Goal: Information Seeking & Learning: Check status

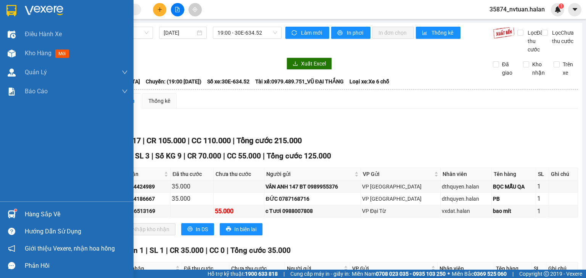
click at [28, 214] on div "Hàng sắp về" at bounding box center [76, 214] width 103 height 11
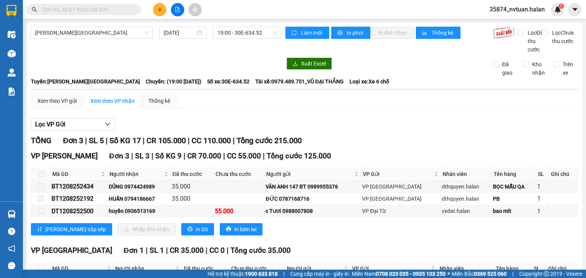
drag, startPoint x: 383, startPoint y: 140, endPoint x: 367, endPoint y: 121, distance: 25.7
click at [375, 129] on section "Kết quả tìm kiếm ( 0 ) Bộ lọc No Data 35874_nvtuan.halan 1 Điều hành xe Kho hàn…" at bounding box center [293, 139] width 586 height 278
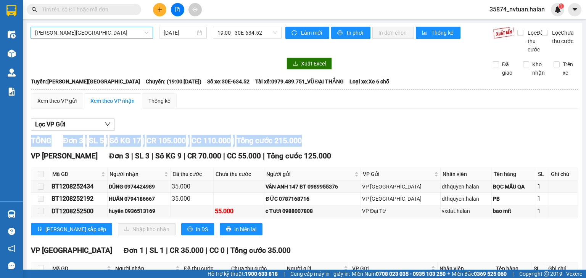
click at [69, 32] on span "[PERSON_NAME][GEOGRAPHIC_DATA]" at bounding box center [91, 32] width 113 height 11
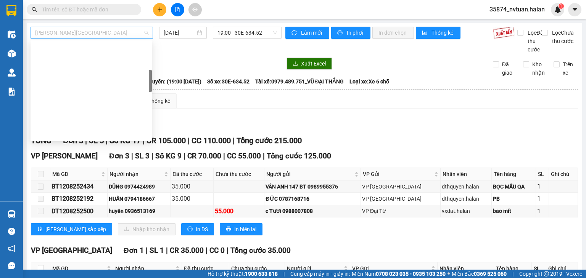
scroll to position [134, 0]
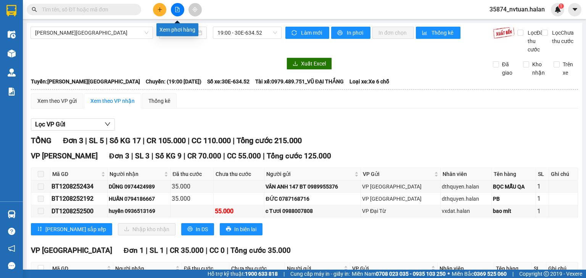
click at [180, 11] on icon "file-add" at bounding box center [177, 9] width 5 height 5
click at [71, 33] on span "[PERSON_NAME][GEOGRAPHIC_DATA]" at bounding box center [91, 32] width 113 height 11
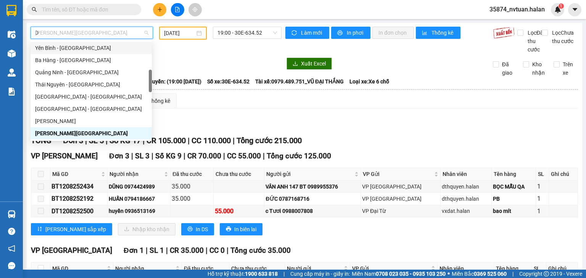
scroll to position [24, 0]
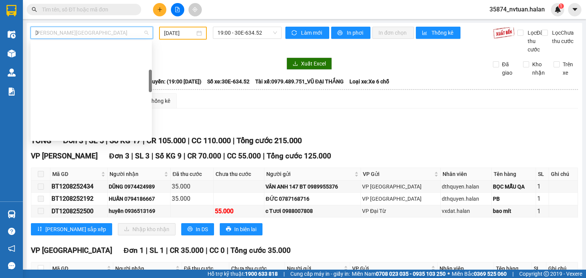
type input "DC"
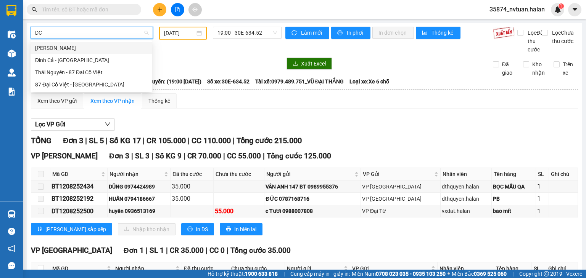
scroll to position [0, 0]
drag, startPoint x: 76, startPoint y: 47, endPoint x: 150, endPoint y: 42, distance: 74.5
click at [77, 46] on div "Thái Nguyên - Đình Cả" at bounding box center [91, 48] width 112 height 8
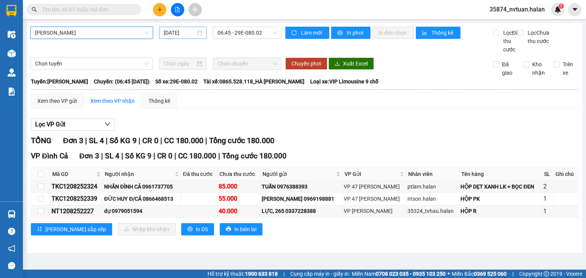
click at [180, 34] on input "[DATE]" at bounding box center [179, 33] width 31 height 8
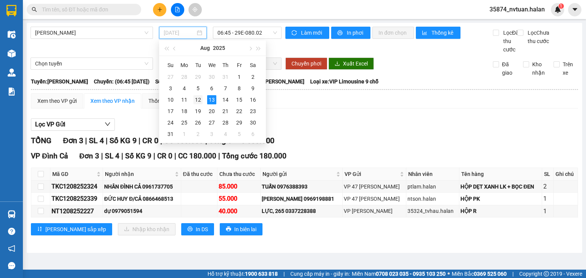
click at [194, 98] on div "12" at bounding box center [197, 99] width 9 height 9
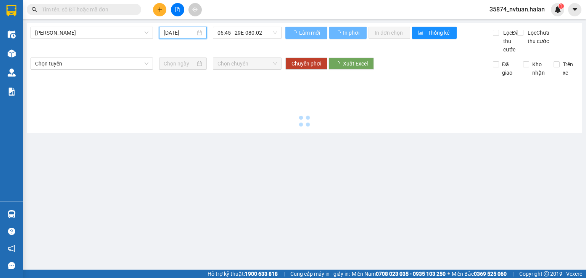
type input "12/08/2025"
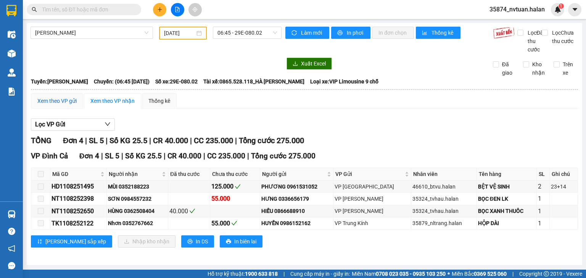
click at [68, 105] on div "Xem theo VP gửi" at bounding box center [56, 101] width 39 height 8
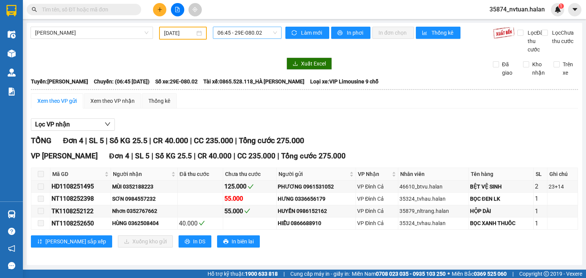
click at [232, 33] on span "06:45 - 29E-080.02" at bounding box center [247, 32] width 60 height 11
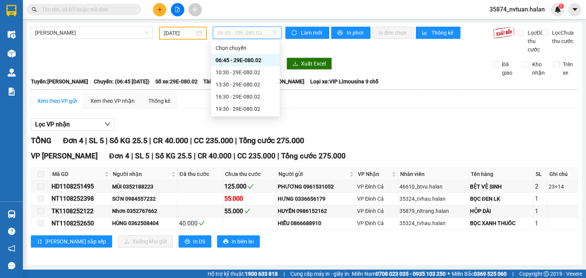
click at [238, 58] on div "06:45 - 29E-080.02" at bounding box center [246, 60] width 60 height 8
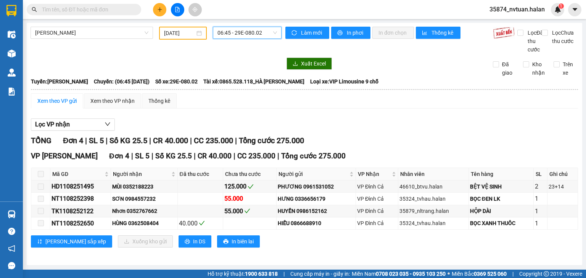
click at [226, 32] on span "06:45 - 29E-080.02" at bounding box center [247, 32] width 60 height 11
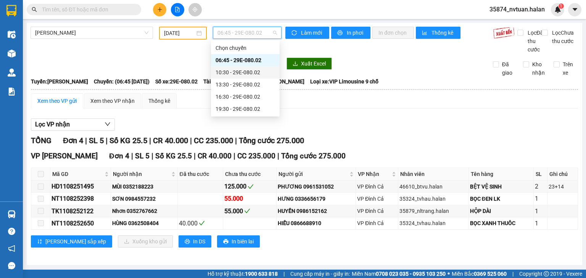
click at [252, 71] on div "10:30 - 29E-080.02" at bounding box center [246, 72] width 60 height 8
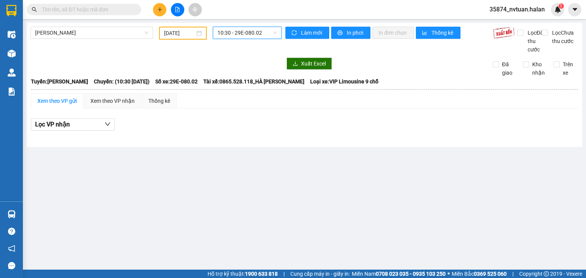
click at [243, 30] on span "10:30 - 29E-080.02" at bounding box center [247, 32] width 60 height 11
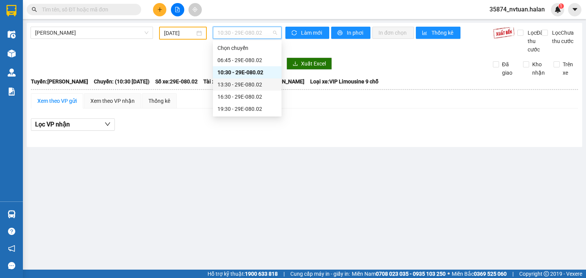
click at [255, 84] on div "13:30 - 29E-080.02" at bounding box center [247, 84] width 60 height 8
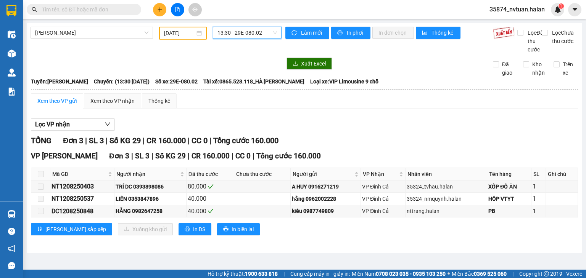
click at [232, 29] on span "13:30 - 29E-080.02" at bounding box center [247, 32] width 60 height 11
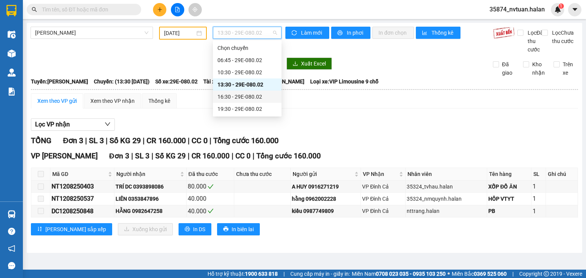
click at [258, 95] on div "16:30 - 29E-080.02" at bounding box center [247, 97] width 60 height 8
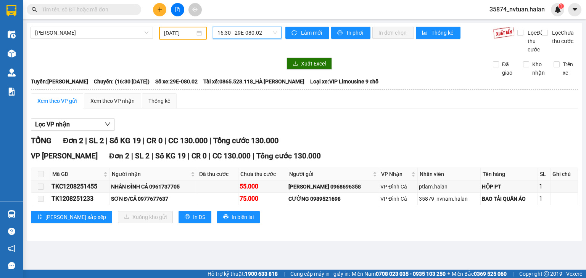
click at [252, 35] on span "16:30 - 29E-080.02" at bounding box center [247, 32] width 60 height 11
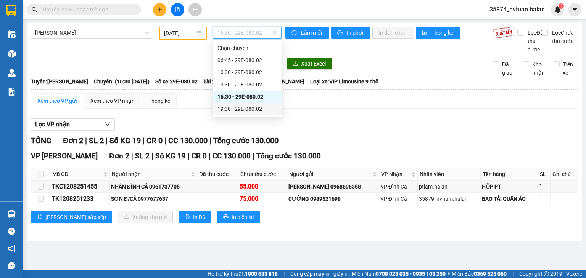
click at [251, 108] on div "19:30 - 29E-080.02" at bounding box center [247, 109] width 60 height 8
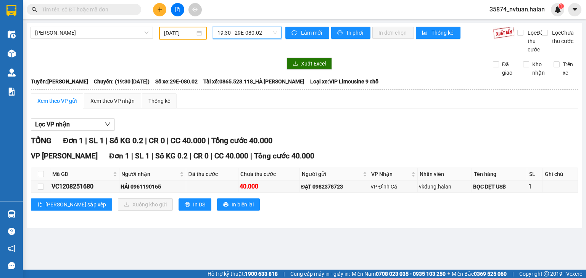
click at [239, 33] on span "19:30 - 29E-080.02" at bounding box center [247, 32] width 60 height 11
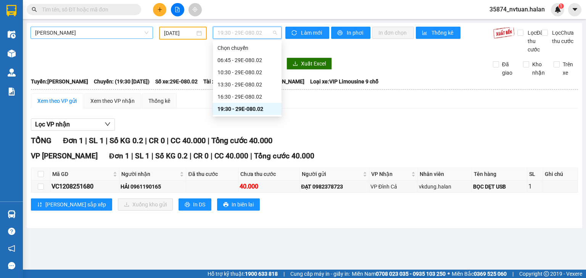
click at [107, 29] on span "Thái Nguyên - Đình Cả" at bounding box center [91, 32] width 113 height 11
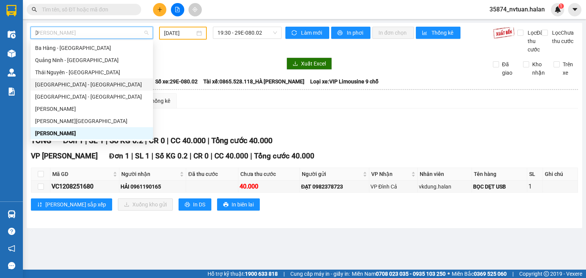
scroll to position [12, 0]
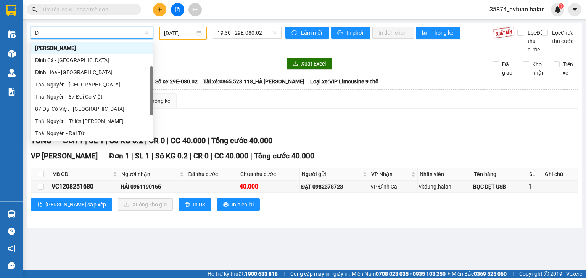
type input "DH"
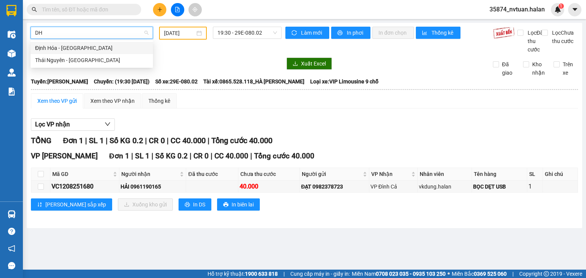
scroll to position [0, 0]
click at [78, 63] on div "Thái Nguyên - Định Hóa" at bounding box center [91, 60] width 113 height 8
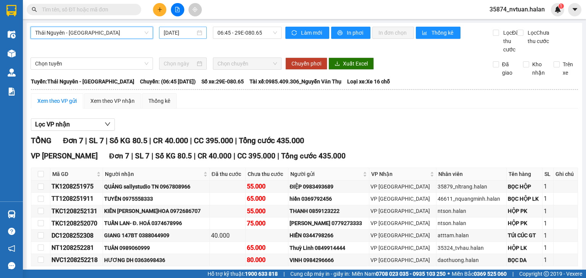
click at [168, 32] on input "[DATE]" at bounding box center [179, 33] width 31 height 8
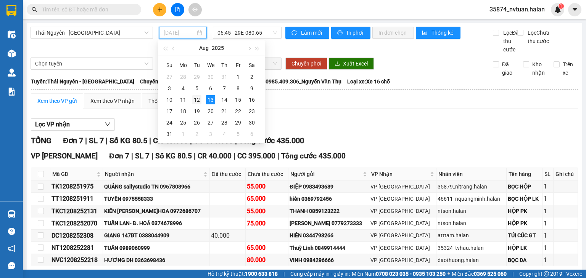
click at [198, 99] on div "12" at bounding box center [196, 99] width 9 height 9
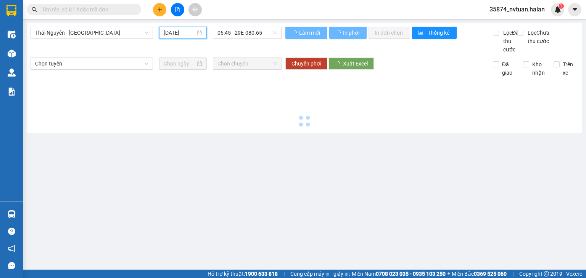
type input "12/08/2025"
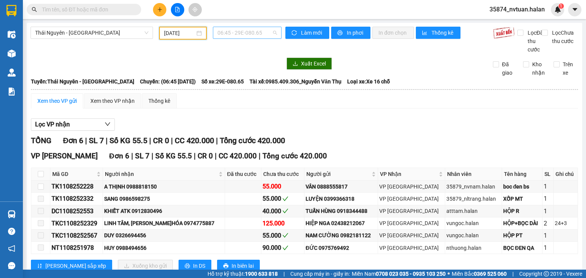
click at [240, 31] on span "06:45 - 29E-080.65" at bounding box center [247, 32] width 60 height 11
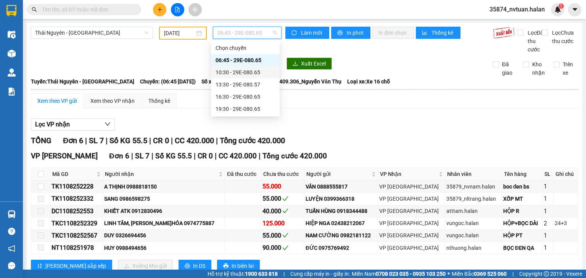
click at [244, 71] on div "10:30 - 29E-080.65" at bounding box center [246, 72] width 60 height 8
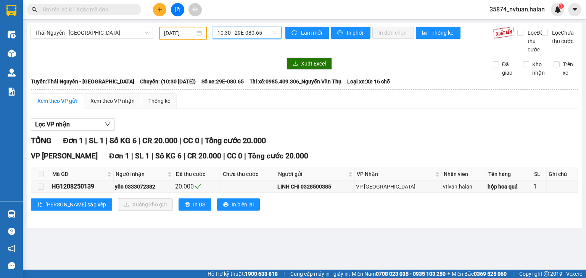
drag, startPoint x: 246, startPoint y: 32, endPoint x: 253, endPoint y: 36, distance: 8.6
click at [246, 31] on span "10:30 - 29E-080.65" at bounding box center [247, 32] width 60 height 11
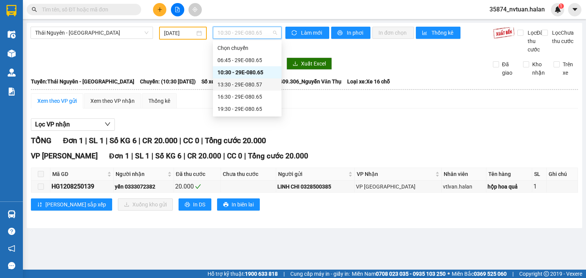
click at [255, 84] on div "13:30 - 29E-080.57" at bounding box center [247, 84] width 60 height 8
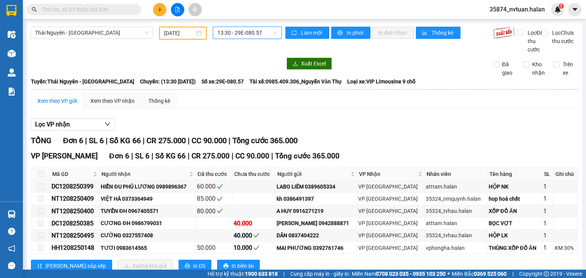
drag, startPoint x: 237, startPoint y: 28, endPoint x: 267, endPoint y: 82, distance: 61.8
click at [237, 28] on span "13:30 - 29E-080.57" at bounding box center [247, 32] width 60 height 11
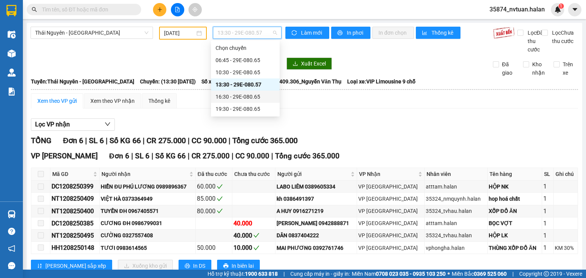
click at [255, 96] on div "16:30 - 29E-080.65" at bounding box center [246, 97] width 60 height 8
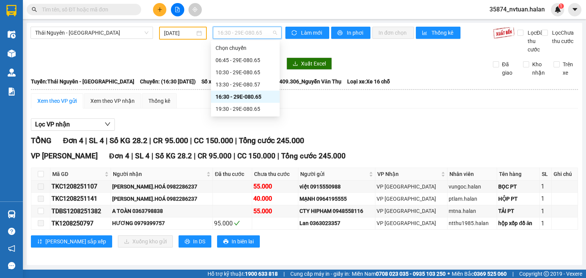
click at [258, 32] on span "16:30 - 29E-080.65" at bounding box center [247, 32] width 60 height 11
click at [249, 107] on div "19:30 - 29E-080.65" at bounding box center [246, 109] width 60 height 8
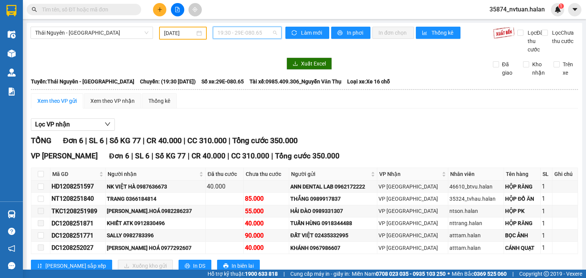
drag, startPoint x: 235, startPoint y: 34, endPoint x: 242, endPoint y: 51, distance: 18.8
click at [236, 34] on span "19:30 - 29E-080.65" at bounding box center [247, 32] width 60 height 11
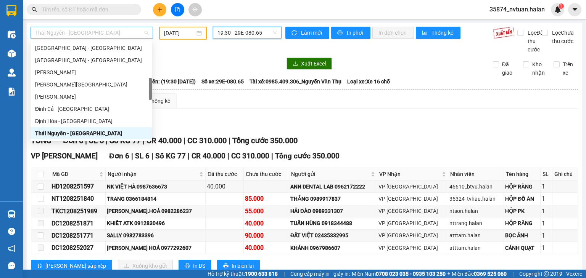
click at [83, 35] on span "Thái Nguyên - Định Hóa" at bounding box center [91, 32] width 113 height 11
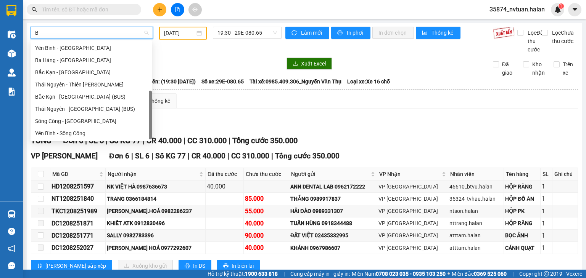
type input "BK"
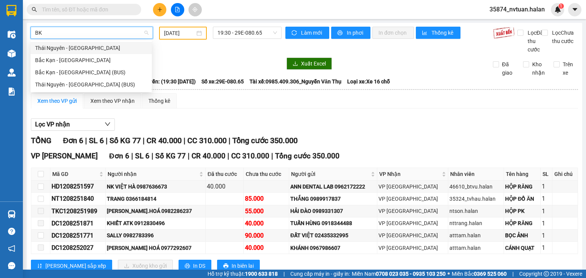
scroll to position [0, 0]
click at [87, 47] on div "Thái Nguyên - Bắc Kạn" at bounding box center [91, 48] width 112 height 8
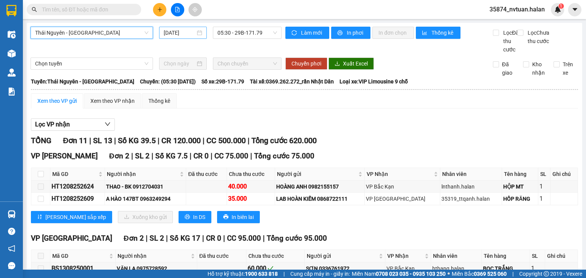
click at [191, 32] on input "[DATE]" at bounding box center [179, 33] width 31 height 8
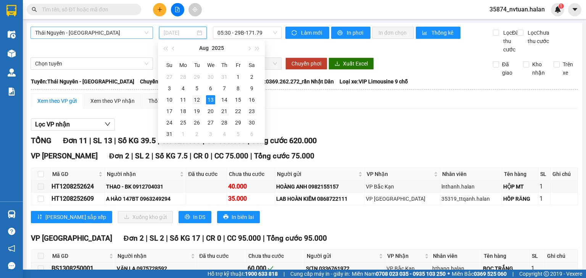
click at [195, 100] on div "12" at bounding box center [196, 99] width 9 height 9
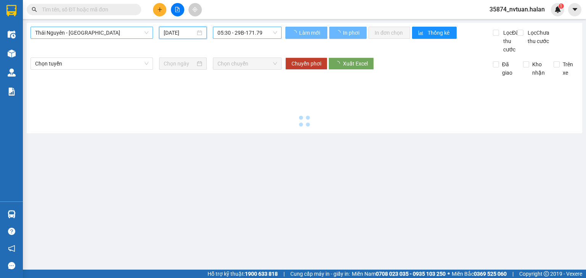
type input "12/08/2025"
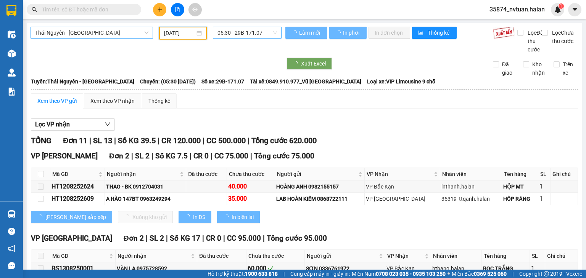
click at [227, 31] on span "05:30 - 29B-171.07" at bounding box center [247, 32] width 60 height 11
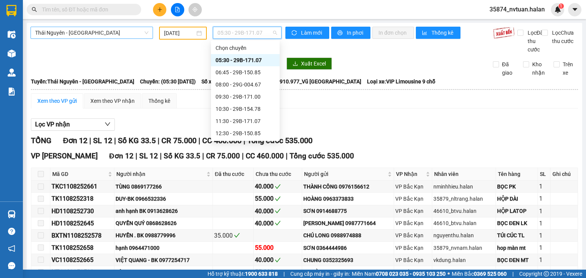
click at [241, 61] on div "05:30 - 29B-171.07" at bounding box center [246, 60] width 60 height 8
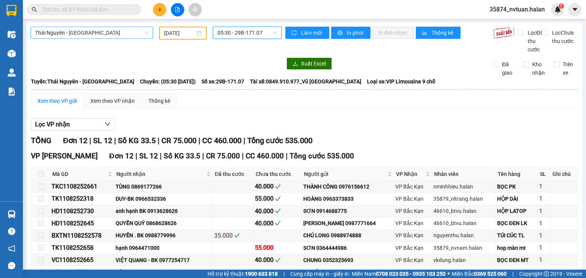
click at [228, 35] on span "05:30 - 29B-171.07" at bounding box center [247, 32] width 60 height 11
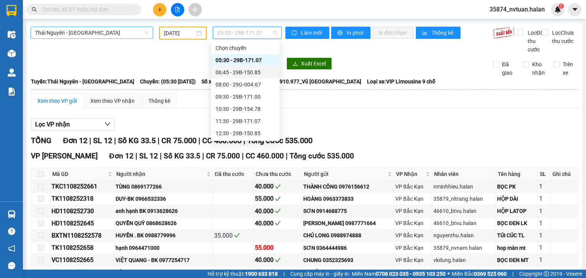
click at [255, 72] on div "06:45 - 29B-150.85" at bounding box center [246, 72] width 60 height 8
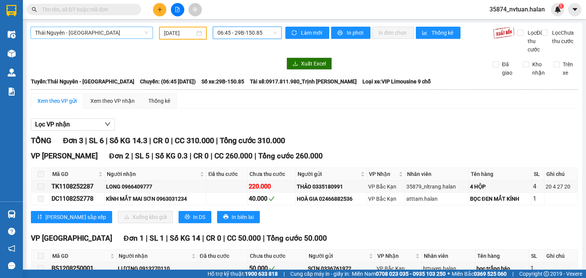
click at [229, 35] on span "06:45 - 29B-150.85" at bounding box center [247, 32] width 60 height 11
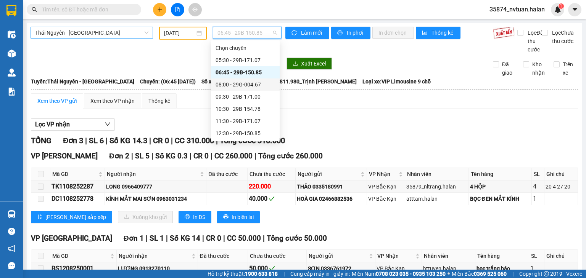
click at [262, 85] on div "08:00 - 29G-004.67" at bounding box center [246, 84] width 60 height 8
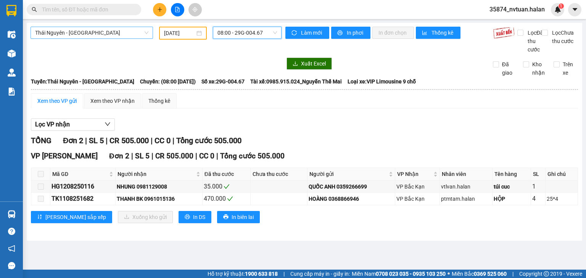
click at [247, 33] on span "08:00 - 29G-004.67" at bounding box center [247, 32] width 60 height 11
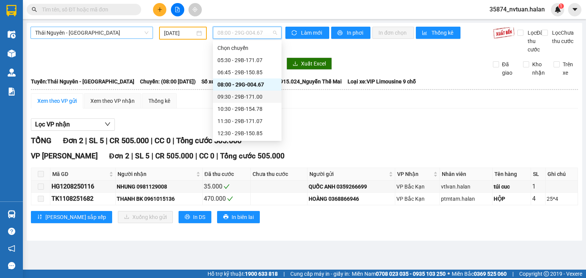
click at [254, 97] on div "09:30 - 29B-171.00" at bounding box center [247, 97] width 60 height 8
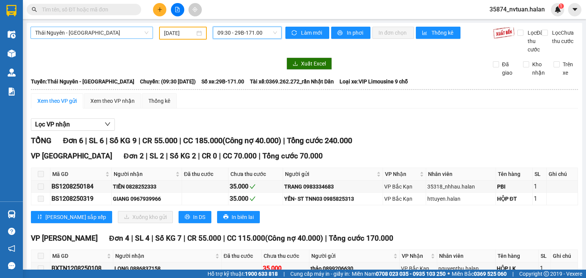
click at [266, 31] on span "09:30 - 29B-171.00" at bounding box center [247, 32] width 60 height 11
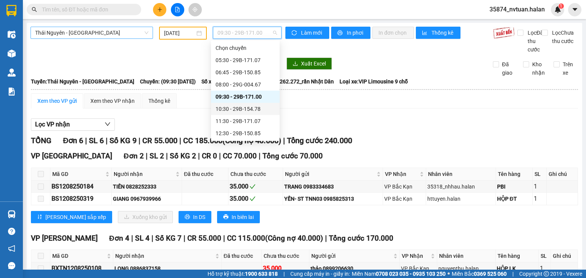
click at [257, 107] on div "10:30 - 29B-154.78" at bounding box center [246, 109] width 60 height 8
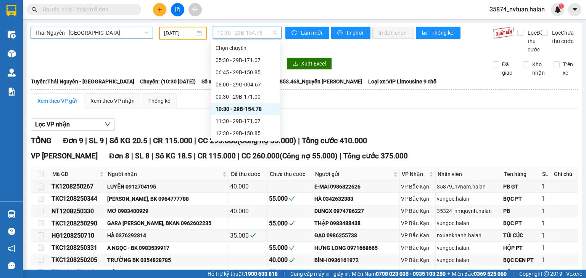
click at [245, 36] on span "10:30 - 29B-154.78" at bounding box center [247, 32] width 60 height 11
click at [255, 121] on div "11:30 - 29B-171.07" at bounding box center [246, 121] width 60 height 8
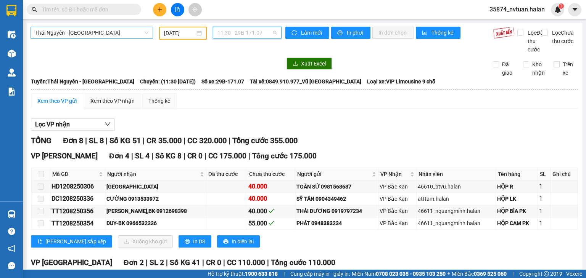
click at [259, 33] on span "11:30 - 29B-171.07" at bounding box center [247, 32] width 60 height 11
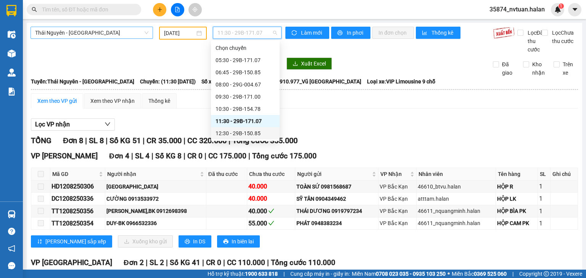
click at [258, 130] on div "12:30 - 29B-150.85" at bounding box center [246, 133] width 60 height 8
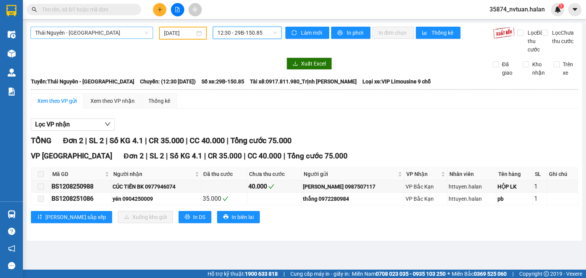
drag, startPoint x: 240, startPoint y: 30, endPoint x: 253, endPoint y: 47, distance: 21.5
click at [243, 31] on span "12:30 - 29B-150.85" at bounding box center [247, 32] width 60 height 11
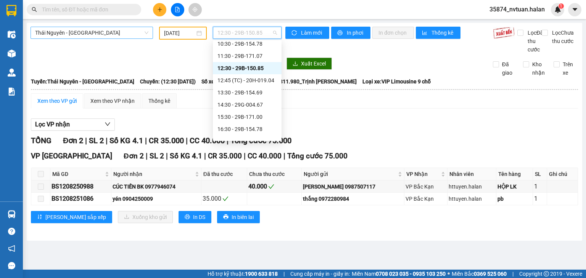
scroll to position [76, 0]
click at [268, 69] on div "12:45 (TC) - 20H-019.04" at bounding box center [247, 69] width 60 height 8
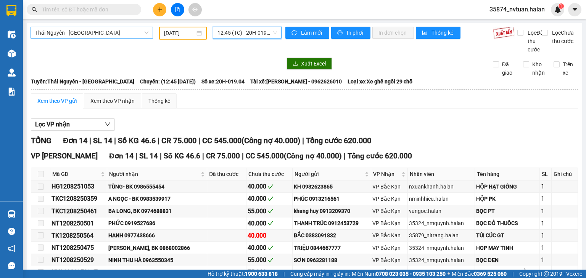
click at [251, 26] on div "Thái Nguyên - Bắc Kạn 12/08/2025 12:45 12:45 (TC) - 20H-019.04 Làm mới In phơi …" at bounding box center [304, 205] width 555 height 365
click at [248, 32] on span "12:45 (TC) - 20H-019.04" at bounding box center [247, 32] width 60 height 11
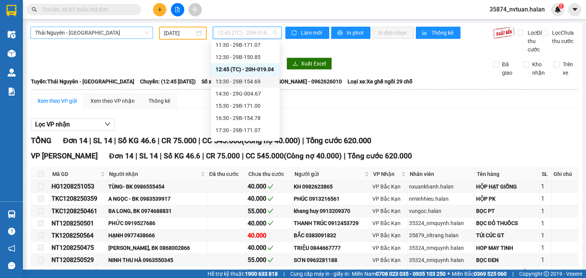
click at [256, 82] on div "13:30 - 29B-154.69" at bounding box center [246, 81] width 60 height 8
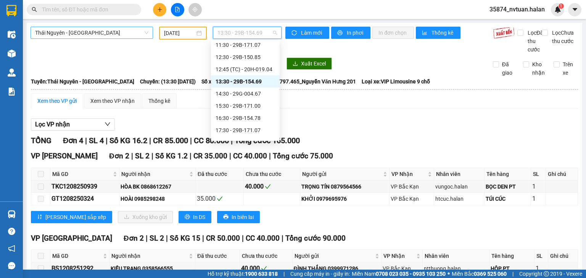
click at [241, 34] on span "13:30 - 29B-154.69" at bounding box center [247, 32] width 60 height 11
click at [259, 95] on div "14:30 - 29G-004.67" at bounding box center [246, 94] width 60 height 8
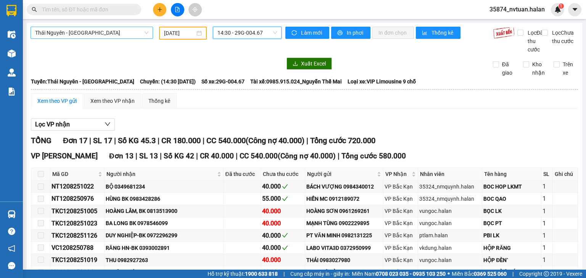
click at [231, 29] on span "14:30 - 29G-004.67" at bounding box center [247, 32] width 60 height 11
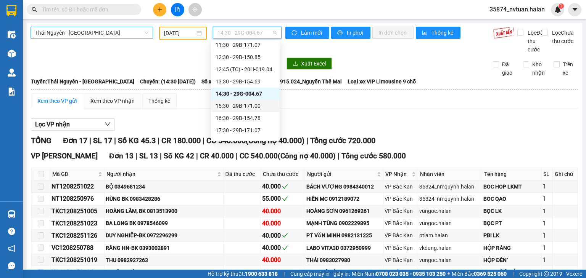
click at [251, 107] on div "15:30 - 29B-171.00" at bounding box center [246, 106] width 60 height 8
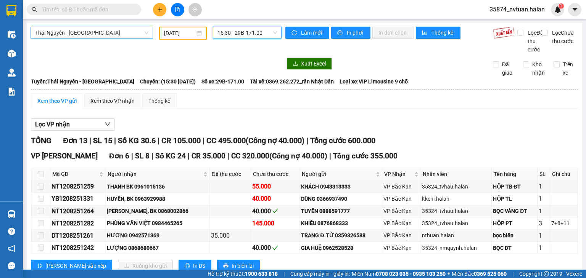
click at [254, 29] on span "15:30 - 29B-171.00" at bounding box center [247, 32] width 60 height 11
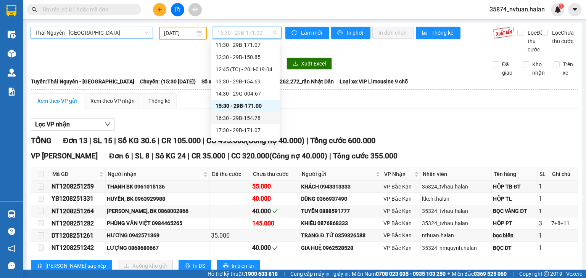
click at [258, 120] on div "16:30 - 29B-154.78" at bounding box center [246, 118] width 60 height 8
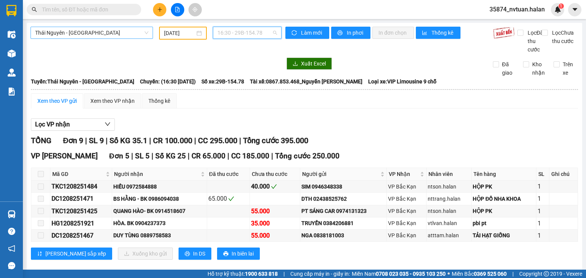
drag, startPoint x: 235, startPoint y: 34, endPoint x: 268, endPoint y: 61, distance: 42.3
click at [238, 36] on span "16:30 - 29B-154.78" at bounding box center [247, 32] width 60 height 11
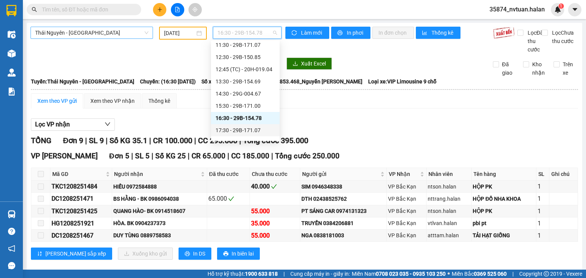
click at [257, 130] on div "17:30 - 29B-171.07" at bounding box center [246, 130] width 60 height 8
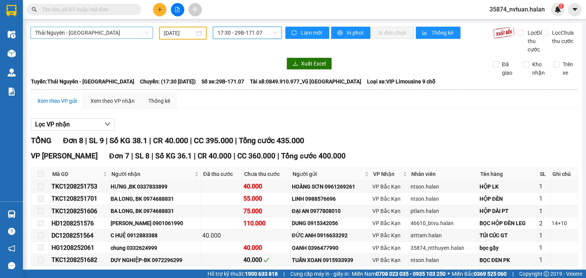
click at [242, 33] on span "17:30 - 29B-171.07" at bounding box center [247, 32] width 60 height 11
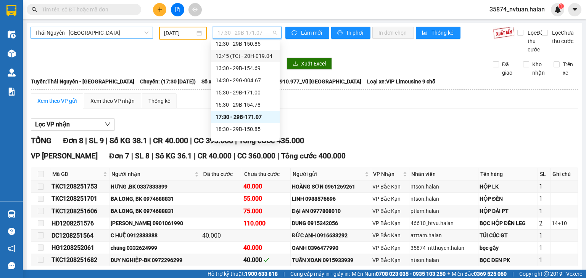
scroll to position [114, 0]
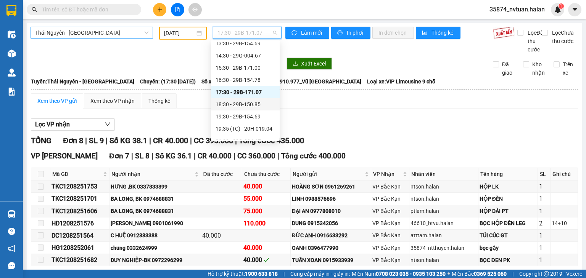
click at [251, 106] on div "18:30 - 29B-150.85" at bounding box center [246, 104] width 60 height 8
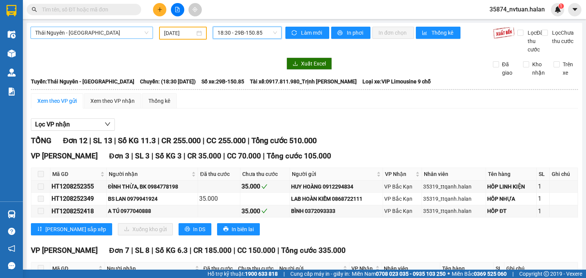
click at [245, 34] on span "18:30 - 29B-150.85" at bounding box center [247, 32] width 60 height 11
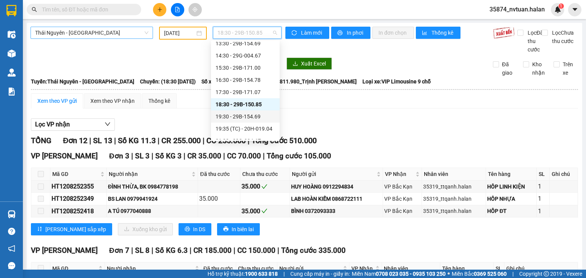
click at [255, 116] on div "19:30 - 29B-154.69" at bounding box center [246, 117] width 60 height 8
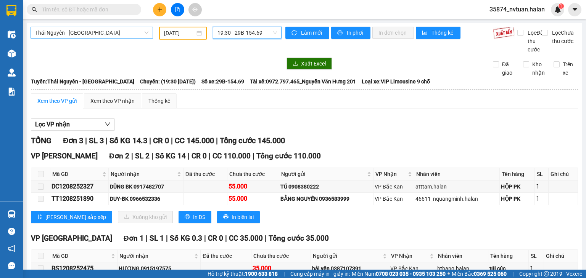
drag, startPoint x: 237, startPoint y: 29, endPoint x: 251, endPoint y: 48, distance: 23.1
click at [238, 30] on span "19:30 - 29B-154.69" at bounding box center [247, 32] width 60 height 11
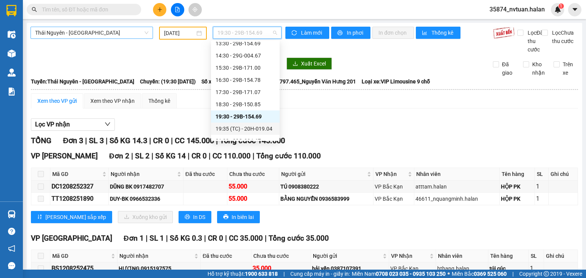
click at [255, 130] on div "19:35 (TC) - 20H-019.04" at bounding box center [246, 129] width 60 height 8
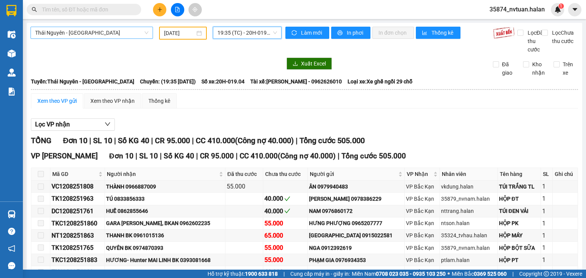
click at [234, 34] on span "19:35 (TC) - 20H-019.04" at bounding box center [247, 32] width 60 height 11
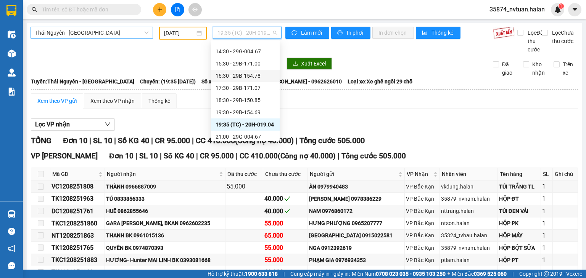
scroll to position [122, 0]
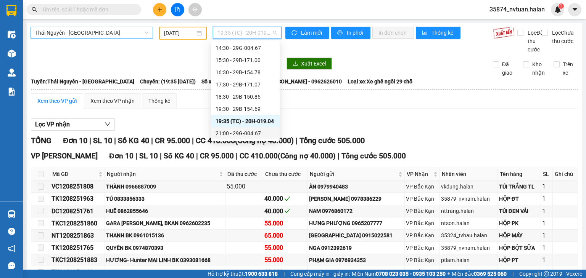
click at [250, 134] on div "21:00 - 29G-004.67" at bounding box center [246, 133] width 60 height 8
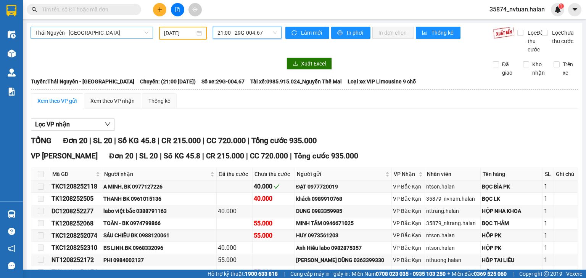
scroll to position [37, 0]
click at [67, 30] on span "Thái Nguyên - Bắc Kạn" at bounding box center [91, 32] width 113 height 11
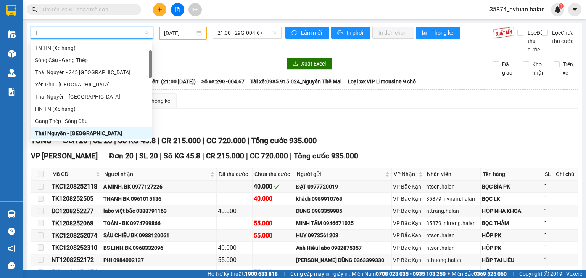
type input "TQ"
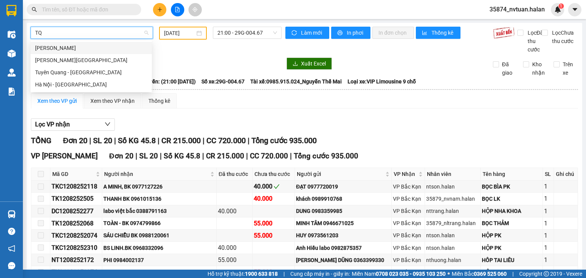
click at [81, 49] on div "Thái Nguyên - Tuyên Quang" at bounding box center [91, 48] width 112 height 8
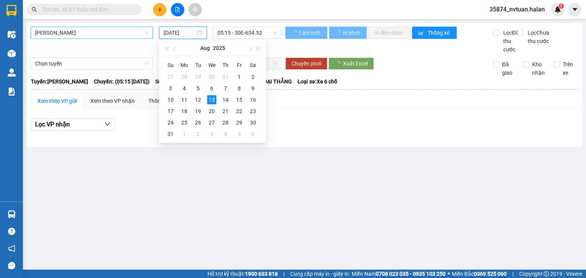
click at [183, 35] on input "[DATE]" at bounding box center [179, 33] width 31 height 8
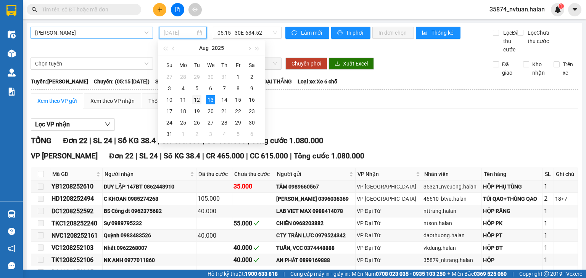
drag, startPoint x: 196, startPoint y: 100, endPoint x: 229, endPoint y: 37, distance: 70.8
click at [197, 100] on div "12" at bounding box center [196, 99] width 9 height 9
type input "12/08/2025"
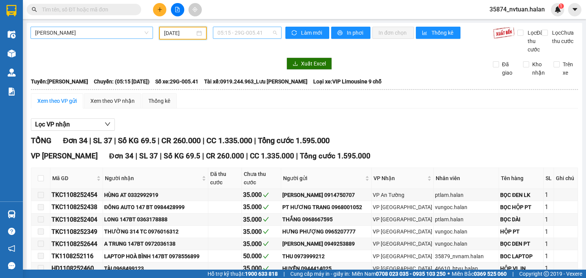
scroll to position [12, 0]
click at [240, 35] on span "05:15 - 29G-005.41" at bounding box center [247, 32] width 60 height 11
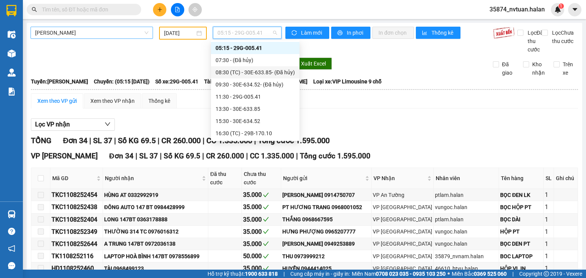
click at [249, 71] on div "08:30 (TC) - 30E-633.85 - (Đã hủy)" at bounding box center [255, 72] width 79 height 8
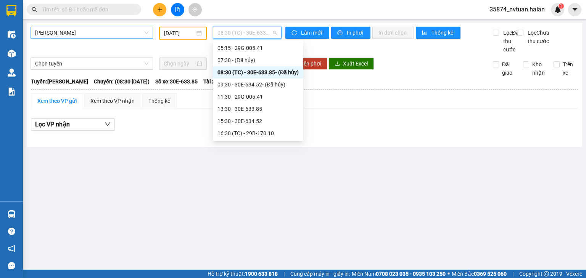
click at [239, 30] on span "08:30 (TC) - 30E-633.85 - (Đã hủy)" at bounding box center [247, 32] width 60 height 11
click at [255, 96] on div "11:30 - 29G-005.41" at bounding box center [257, 97] width 81 height 8
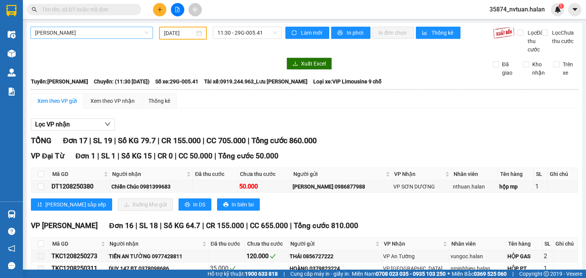
click at [243, 26] on div "Thái Nguyên - Tuyên Quang 12/08/2025 11:30 - 29G-005.41 Làm mới In phơi In đơn …" at bounding box center [304, 253] width 555 height 460
click at [243, 35] on span "11:30 - 29G-005.41" at bounding box center [247, 32] width 60 height 11
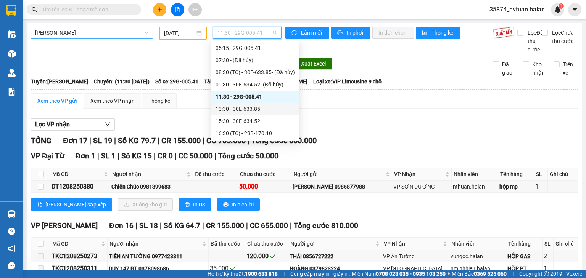
click at [251, 111] on div "13:30 - 30E-633.85" at bounding box center [255, 109] width 79 height 8
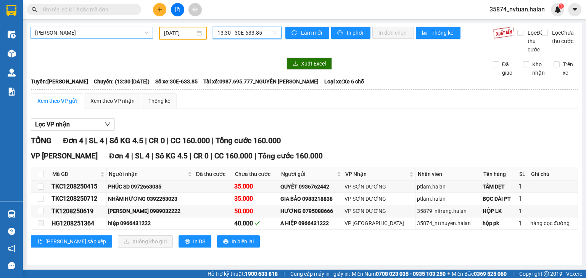
click at [233, 30] on span "13:30 - 30E-633.85" at bounding box center [247, 32] width 60 height 11
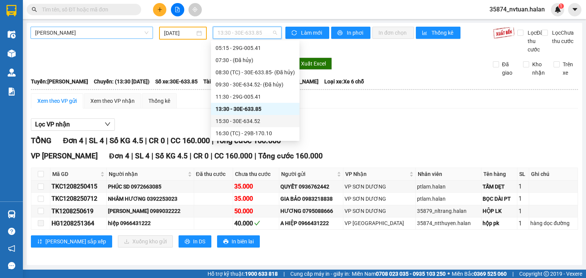
click at [252, 121] on div "15:30 - 30E-634.52" at bounding box center [255, 121] width 79 height 8
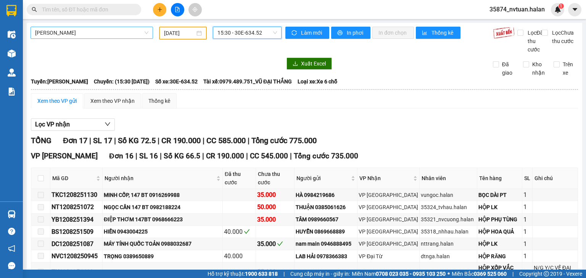
click at [247, 32] on span "15:30 - 30E-634.52" at bounding box center [247, 32] width 60 height 11
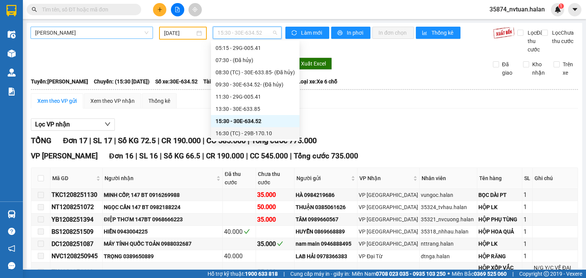
click at [262, 131] on div "16:30 (TC) - 29B-170.10" at bounding box center [255, 133] width 79 height 8
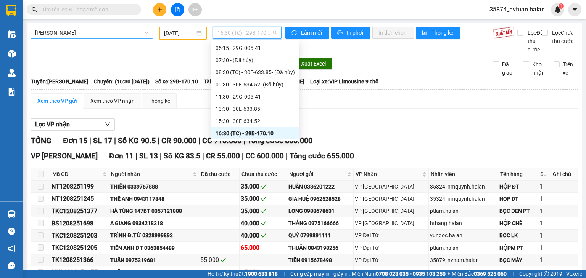
click at [246, 32] on span "16:30 (TC) - 29B-170.10" at bounding box center [247, 32] width 60 height 11
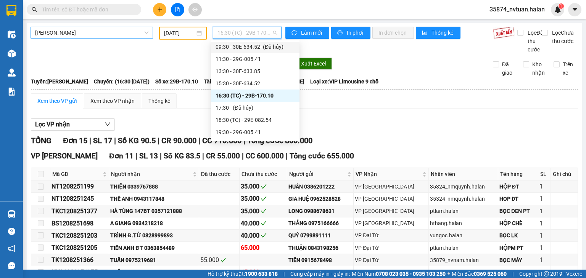
scroll to position [61, 0]
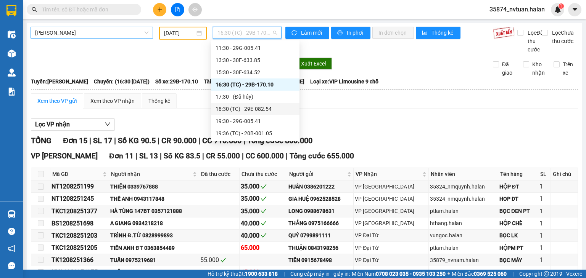
click at [265, 110] on div "18:30 (TC) - 29E-082.54" at bounding box center [255, 109] width 79 height 8
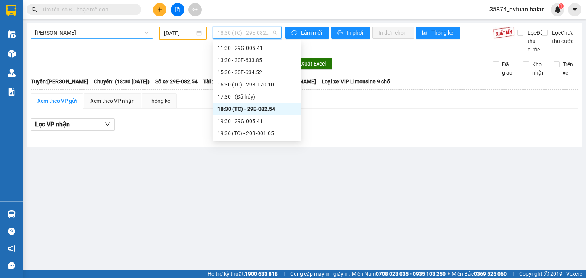
drag, startPoint x: 244, startPoint y: 34, endPoint x: 247, endPoint y: 71, distance: 37.1
click at [246, 34] on span "18:30 (TC) - 29E-082.54" at bounding box center [247, 32] width 60 height 11
click at [262, 121] on div "19:30 - 29G-005.41" at bounding box center [256, 121] width 79 height 8
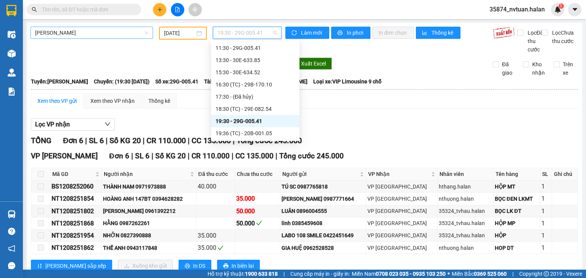
click at [246, 33] on span "19:30 - 29G-005.41" at bounding box center [247, 32] width 60 height 11
click at [265, 135] on div "19:36 (TC) - 20B-001.05" at bounding box center [255, 133] width 79 height 8
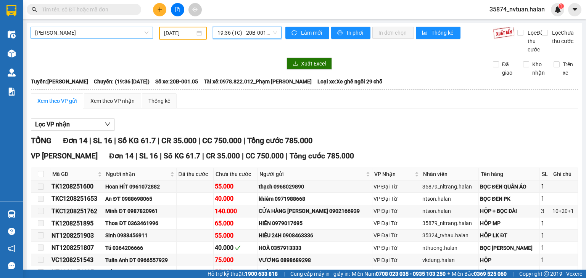
click at [242, 32] on span "19:36 (TC) - 20B-001.05" at bounding box center [247, 32] width 60 height 11
click at [353, 145] on div "TỔNG Đơn 14 | SL 16 | Số KG 61.7 | CR 35.000 | CC 750.000 | Tổng cước 785.000" at bounding box center [304, 141] width 547 height 12
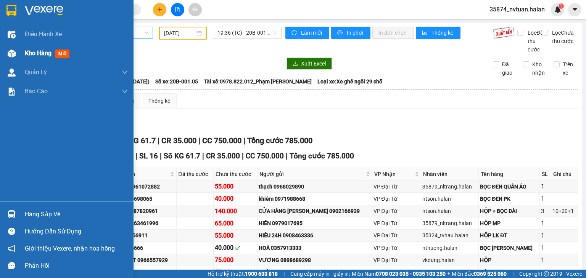
click at [29, 53] on span "Kho hàng" at bounding box center [38, 53] width 27 height 7
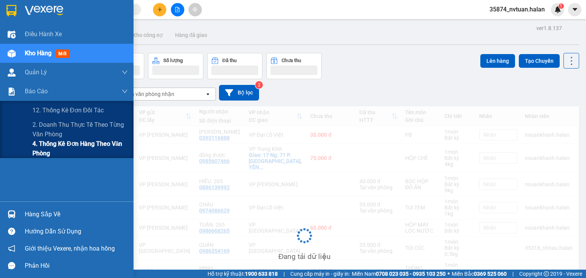
click at [49, 144] on span "4. Thống kê đơn hàng theo văn phòng" at bounding box center [79, 148] width 95 height 19
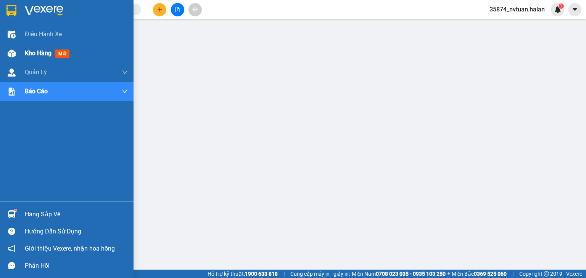
click at [24, 56] on div "Kho hàng mới" at bounding box center [67, 53] width 134 height 19
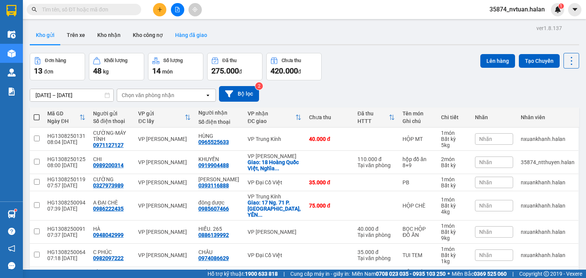
click at [190, 35] on button "Hàng đã giao" at bounding box center [191, 35] width 44 height 18
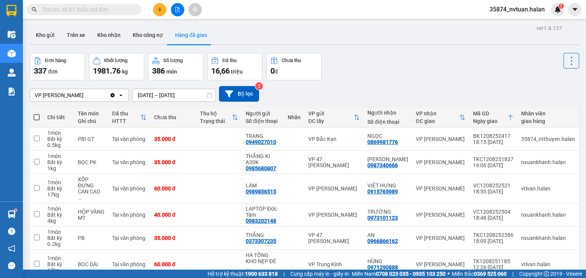
click at [149, 98] on input "11/08/2025 – 13/08/2025" at bounding box center [173, 95] width 83 height 12
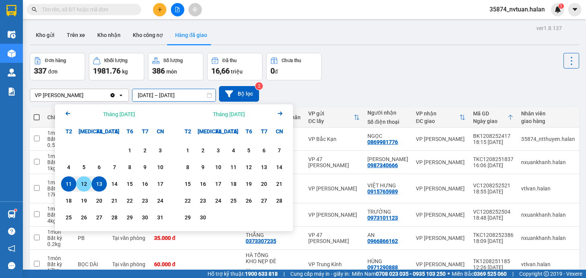
click at [85, 187] on div "12" at bounding box center [84, 184] width 11 height 9
click at [84, 185] on div "12" at bounding box center [84, 184] width 11 height 9
type input "12/08/2025 – 12/08/2025"
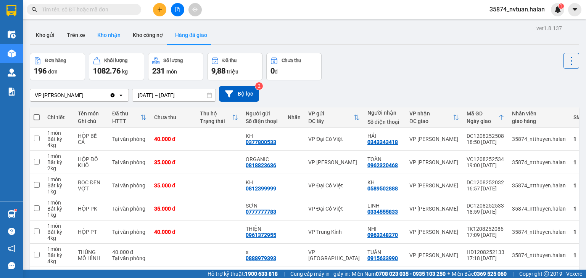
click at [114, 34] on button "Kho nhận" at bounding box center [108, 35] width 35 height 18
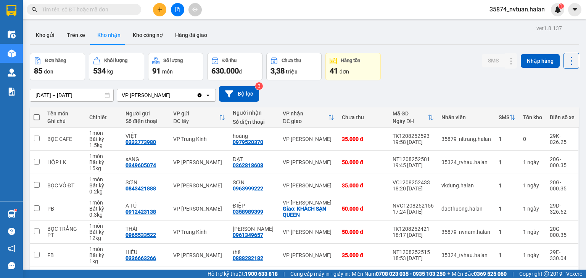
click at [50, 93] on input "15/06/2025 – 13/08/2025" at bounding box center [71, 95] width 83 height 12
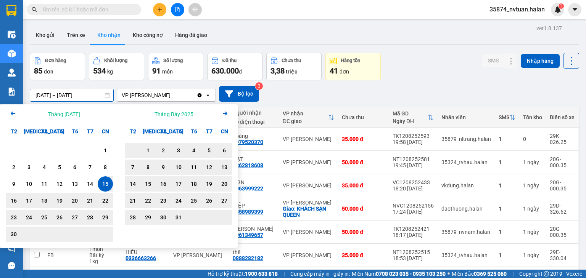
click at [222, 113] on icon "Arrow Right" at bounding box center [225, 113] width 9 height 9
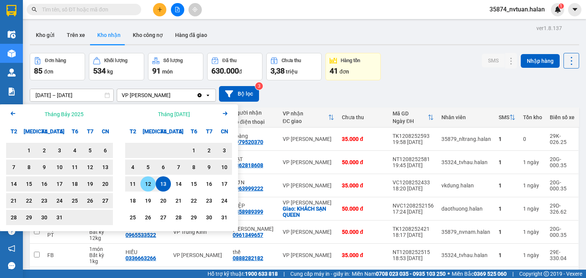
drag, startPoint x: 148, startPoint y: 184, endPoint x: 146, endPoint y: 187, distance: 4.7
click at [148, 184] on div "12" at bounding box center [148, 184] width 11 height 9
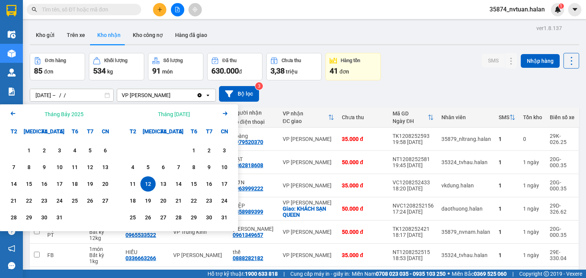
click at [147, 186] on div "12" at bounding box center [148, 184] width 11 height 9
type input "12/08/2025 – 12/08/2025"
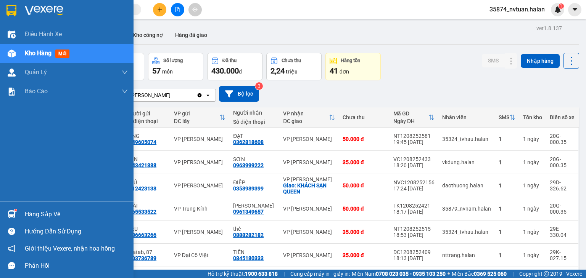
click at [35, 211] on div "Hàng sắp về" at bounding box center [76, 214] width 103 height 11
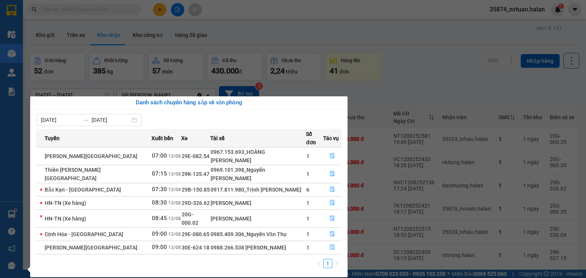
click at [422, 85] on section "Kết quả tìm kiếm ( 0 ) Bộ lọc No Data 35874_nvtuan.halan 1 Điều hành xe Kho hàn…" at bounding box center [293, 139] width 586 height 278
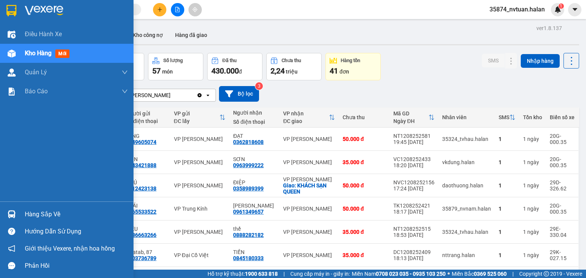
click at [29, 212] on div "Hàng sắp về" at bounding box center [76, 214] width 103 height 11
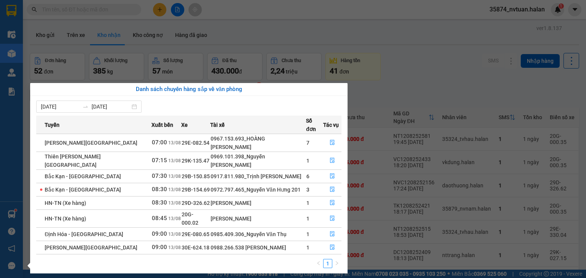
click at [396, 83] on section "Kết quả tìm kiếm ( 0 ) Bộ lọc No Data 35874_nvtuan.halan 1 Điều hành xe Kho hàn…" at bounding box center [293, 139] width 586 height 278
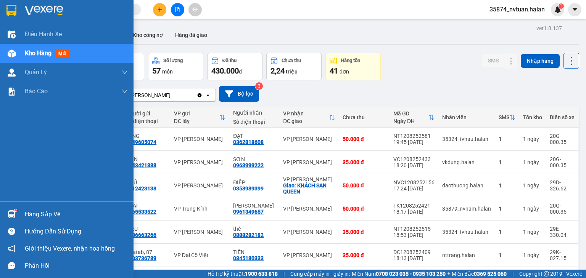
click at [11, 213] on img at bounding box center [12, 215] width 8 height 8
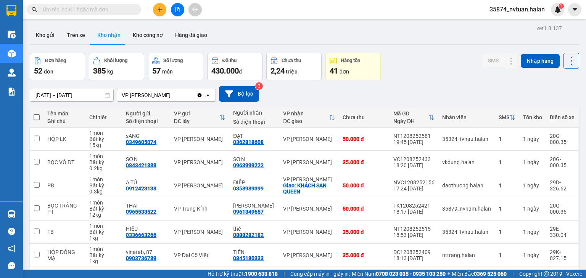
click at [401, 77] on section "Kết quả tìm kiếm ( 0 ) Bộ lọc No Data 35874_nvtuan.halan 1 Điều hành xe Kho hàn…" at bounding box center [293, 139] width 586 height 278
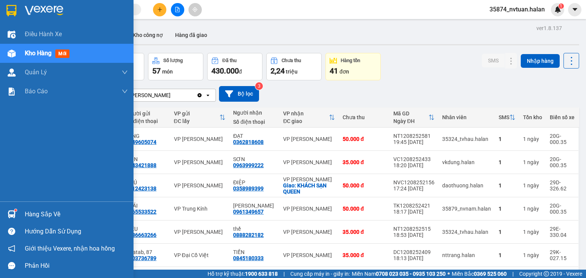
drag, startPoint x: 26, startPoint y: 216, endPoint x: 31, endPoint y: 212, distance: 6.0
click at [28, 217] on div "Hàng sắp về" at bounding box center [76, 214] width 103 height 11
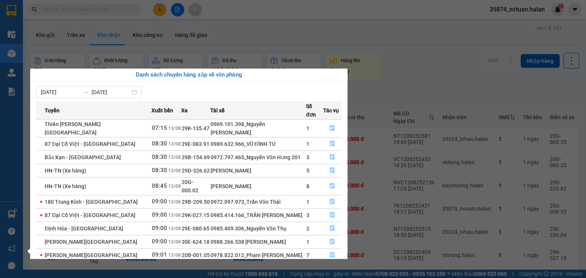
drag, startPoint x: 415, startPoint y: 90, endPoint x: 260, endPoint y: 27, distance: 167.4
click at [373, 68] on section "Kết quả tìm kiếm ( 0 ) Bộ lọc No Data 35874_nvtuan.halan 1 Điều hành xe Kho hàn…" at bounding box center [293, 139] width 586 height 278
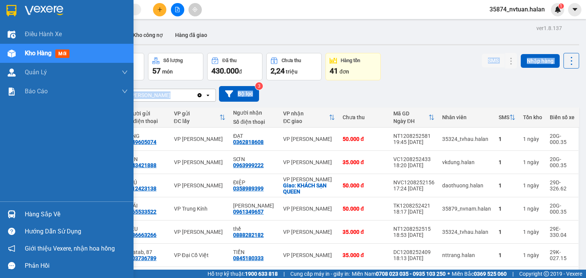
click at [42, 216] on div "Hàng sắp về" at bounding box center [76, 214] width 103 height 11
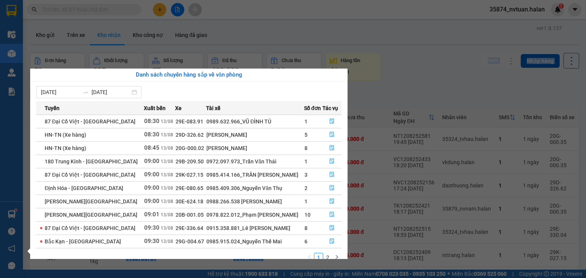
click at [383, 87] on section "Kết quả tìm kiếm ( 0 ) Bộ lọc No Data 35874_nvtuan.halan 1 Điều hành xe Kho hàn…" at bounding box center [293, 139] width 586 height 278
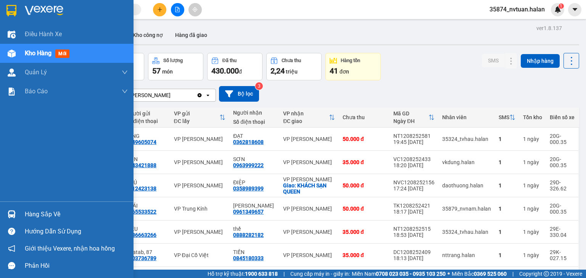
click at [43, 216] on div "Hàng sắp về" at bounding box center [76, 214] width 103 height 11
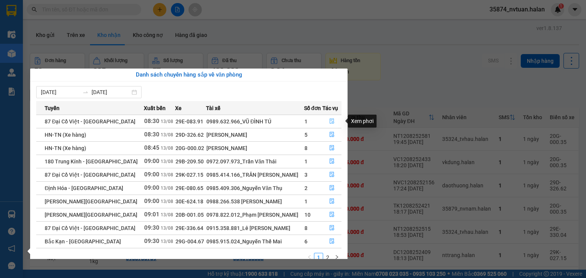
click at [333, 121] on button "button" at bounding box center [332, 122] width 19 height 12
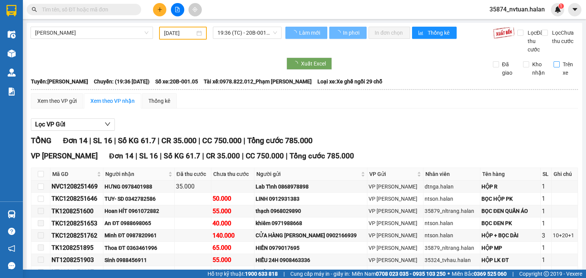
click at [554, 68] on input "Trên xe" at bounding box center [557, 64] width 6 height 6
checkbox input "true"
type input "[DATE]"
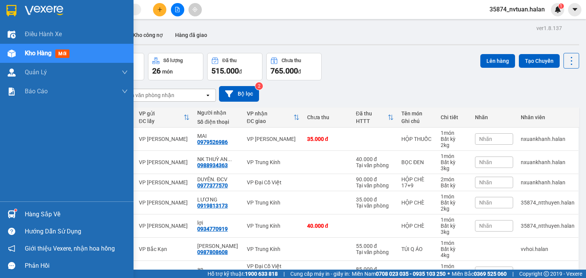
click at [8, 211] on img at bounding box center [12, 215] width 8 height 8
